Goal: Task Accomplishment & Management: Manage account settings

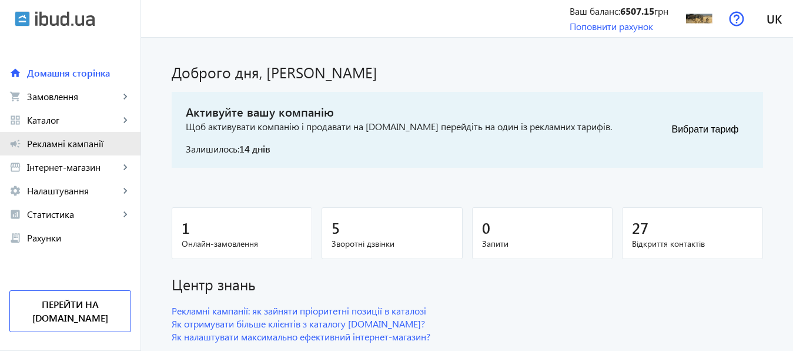
click at [62, 144] on span "Рекламні кампанії" at bounding box center [79, 144] width 104 height 12
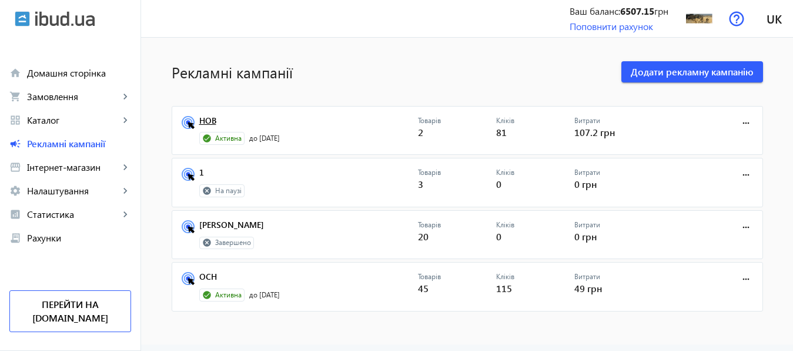
click at [206, 122] on link "НОВ" at bounding box center [308, 124] width 219 height 16
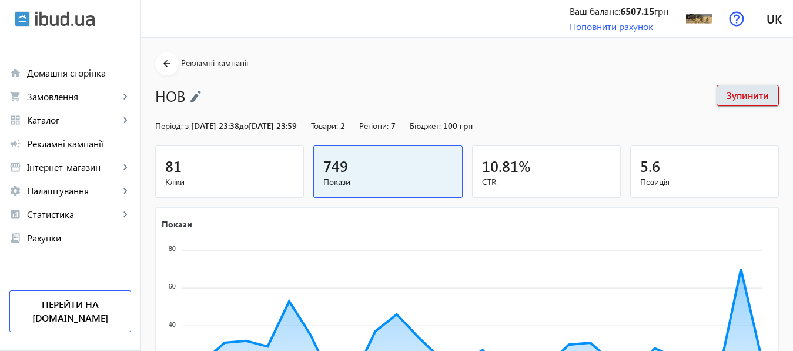
scroll to position [218, 0]
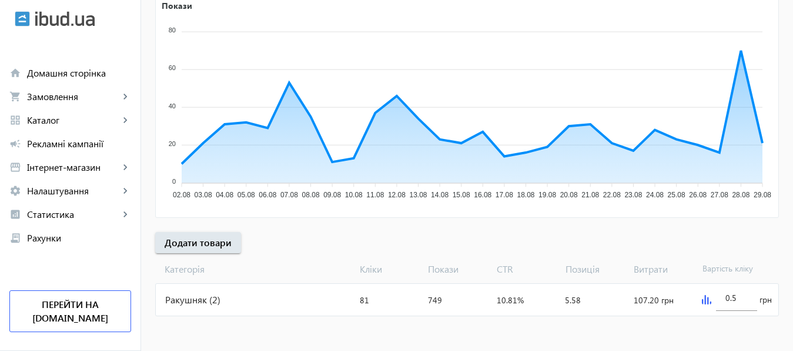
click at [705, 298] on img at bounding box center [706, 299] width 9 height 9
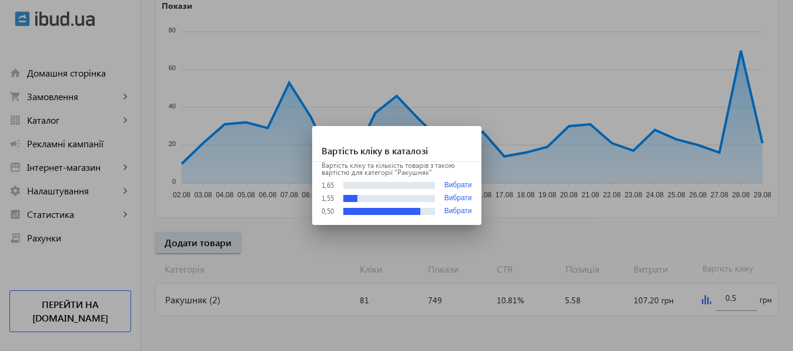
scroll to position [0, 0]
click at [734, 298] on div at bounding box center [396, 175] width 793 height 351
click at [734, 298] on input "0.5" at bounding box center [737, 297] width 22 height 11
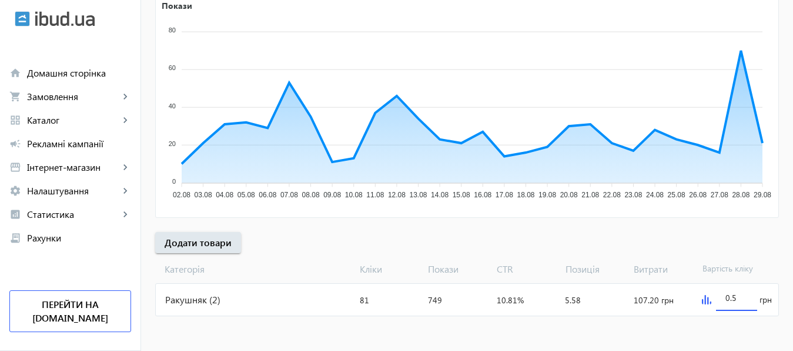
click at [734, 298] on input "0.5" at bounding box center [737, 297] width 22 height 11
type input "2"
click at [725, 326] on mat-sidenav-content "arrow_back Рекламні кампанії НОВ Зупинити Період: з [DATE] 23:38 до [DATE] 23:5…" at bounding box center [467, 85] width 652 height 532
click at [736, 295] on input "2" at bounding box center [737, 297] width 22 height 11
click at [725, 329] on mat-sidenav-content "arrow_back Рекламні кампанії НОВ Зупинити Період: з [DATE] 23:38 до [DATE] 23:5…" at bounding box center [467, 85] width 652 height 532
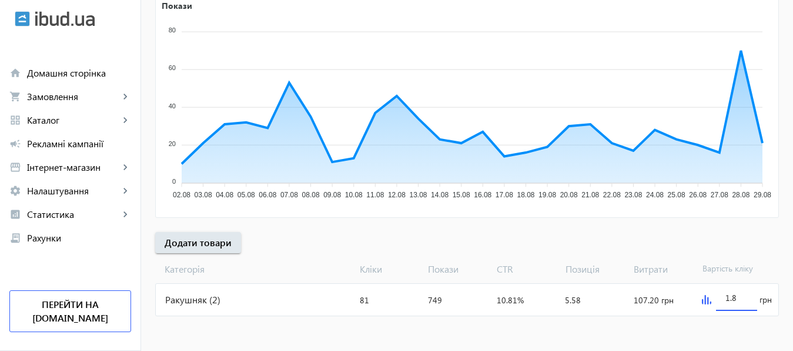
click at [737, 298] on input "1.8" at bounding box center [737, 297] width 22 height 11
type input "1.9"
click at [728, 322] on mat-sidenav-content "arrow_back Рекламні кампанії НОВ Зупинити Період: з [DATE] 23:38 до [DATE] 23:5…" at bounding box center [467, 85] width 652 height 532
click at [743, 300] on input "1.9" at bounding box center [737, 297] width 22 height 11
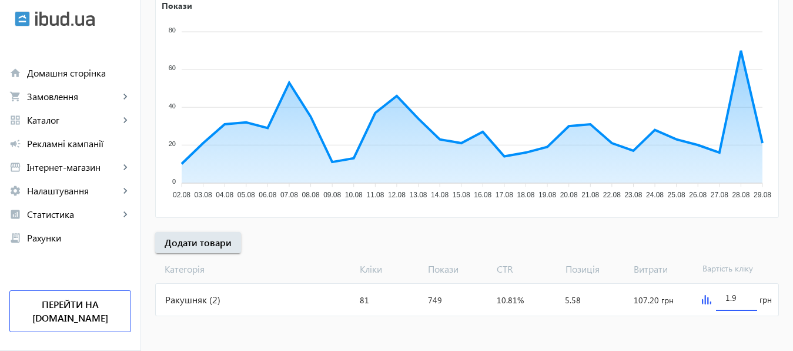
click at [743, 300] on input "1.9" at bounding box center [737, 297] width 22 height 11
type input "2"
click at [752, 330] on mat-sidenav-content "arrow_back Рекламні кампанії НОВ Зупинити Період: з [DATE] 23:38 до [DATE] 23:5…" at bounding box center [467, 85] width 652 height 532
